Goal: Task Accomplishment & Management: Manage account settings

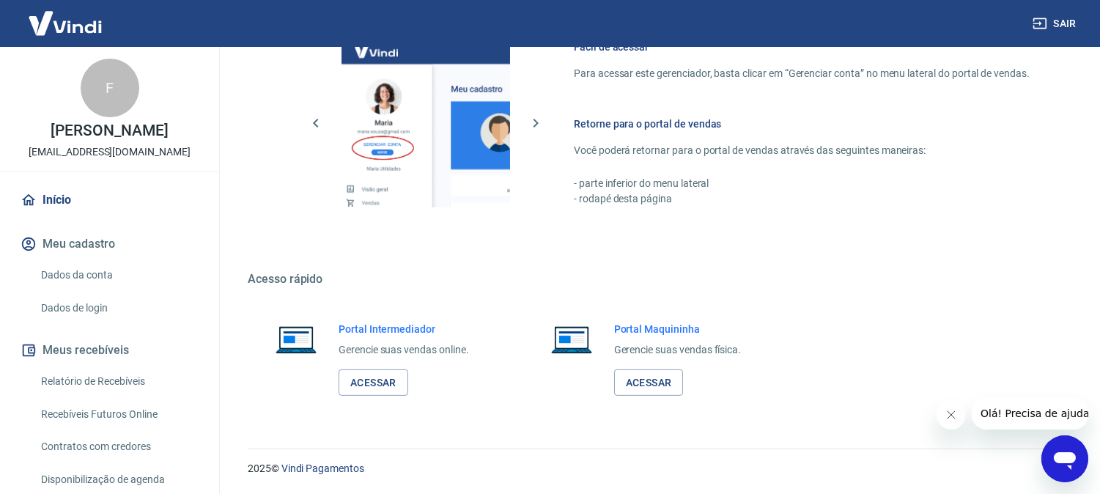
click at [1061, 15] on button "Sair" at bounding box center [1056, 23] width 53 height 27
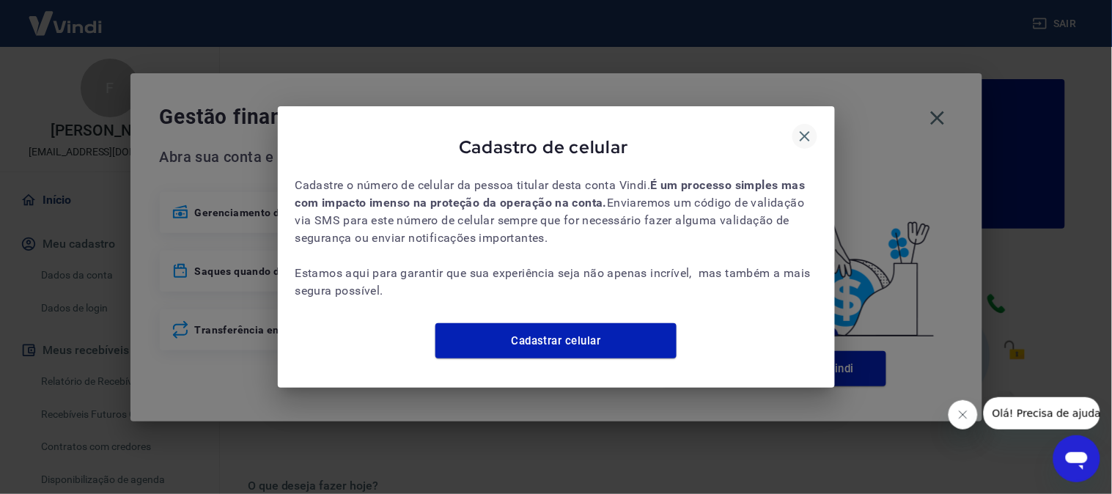
click at [801, 128] on icon "button" at bounding box center [805, 137] width 18 height 18
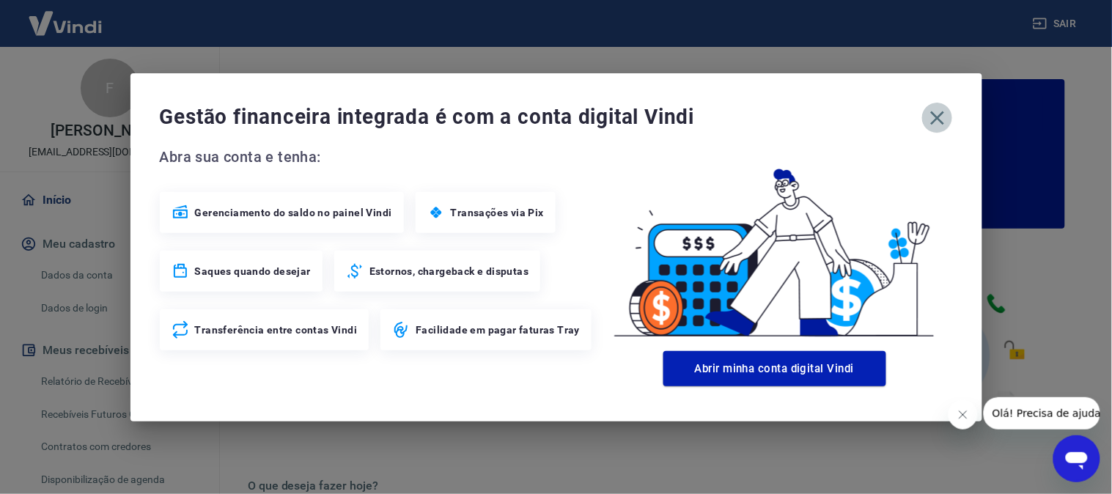
click at [937, 115] on icon "button" at bounding box center [937, 117] width 23 height 23
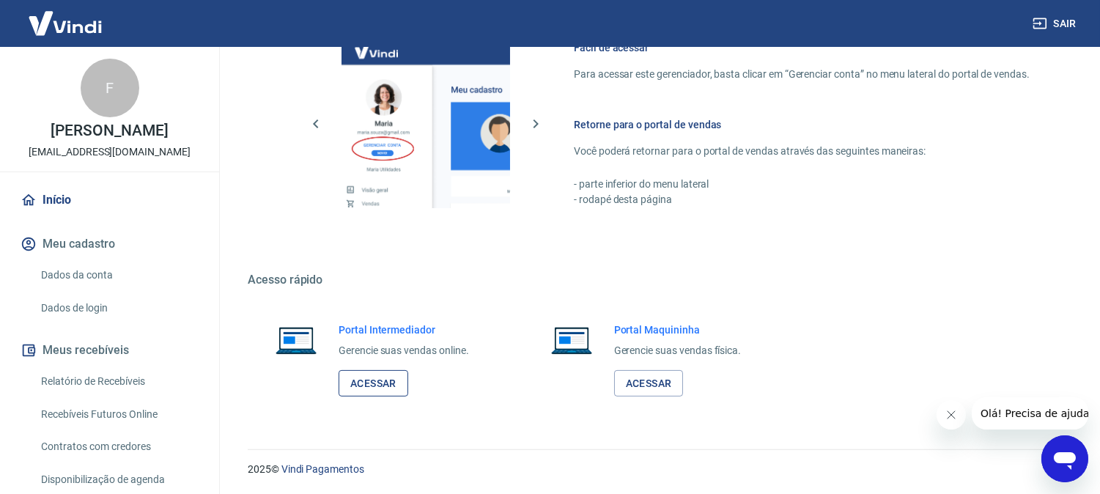
scroll to position [816, 0]
click at [361, 385] on link "Acessar" at bounding box center [374, 382] width 70 height 27
